Goal: Check status: Check status

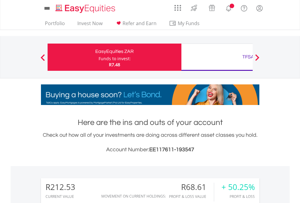
scroll to position [58, 95]
click at [99, 57] on div "Funds to invest:" at bounding box center [115, 59] width 32 height 6
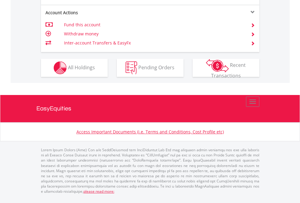
scroll to position [581, 0]
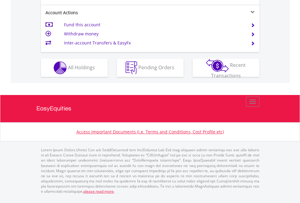
scroll to position [569, 0]
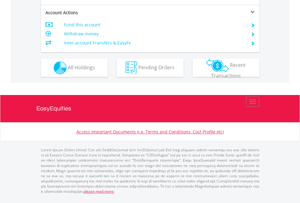
scroll to position [581, 0]
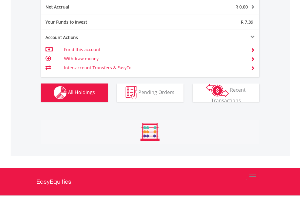
scroll to position [58, 95]
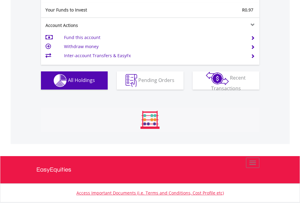
scroll to position [58, 95]
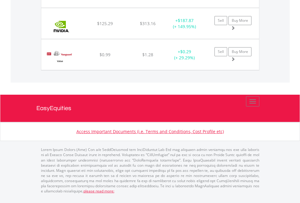
scroll to position [58, 95]
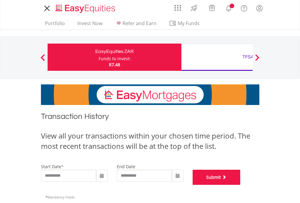
click at [240, 185] on button "Submit" at bounding box center [217, 177] width 48 height 15
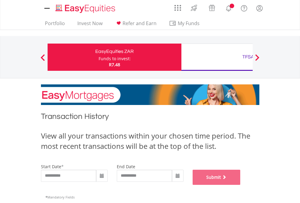
scroll to position [246, 0]
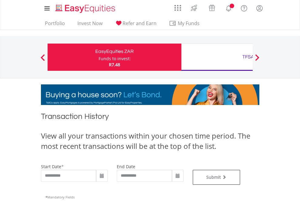
click at [217, 57] on div "TFSA" at bounding box center [248, 57] width 126 height 8
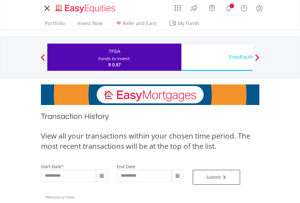
type input "**********"
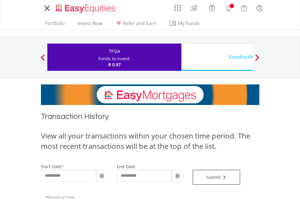
type input "**********"
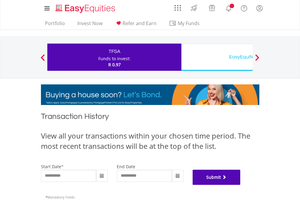
click at [240, 185] on button "Submit" at bounding box center [217, 177] width 48 height 15
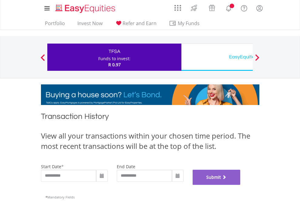
scroll to position [246, 0]
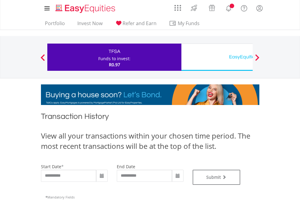
click at [217, 57] on div "EasyEquities USD" at bounding box center [248, 57] width 126 height 8
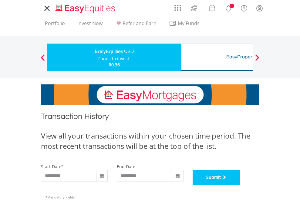
click at [240, 185] on button "Submit" at bounding box center [217, 177] width 48 height 15
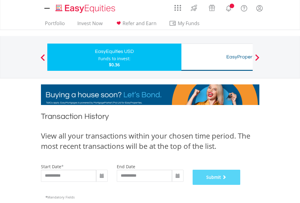
scroll to position [246, 0]
